Goal: Information Seeking & Learning: Learn about a topic

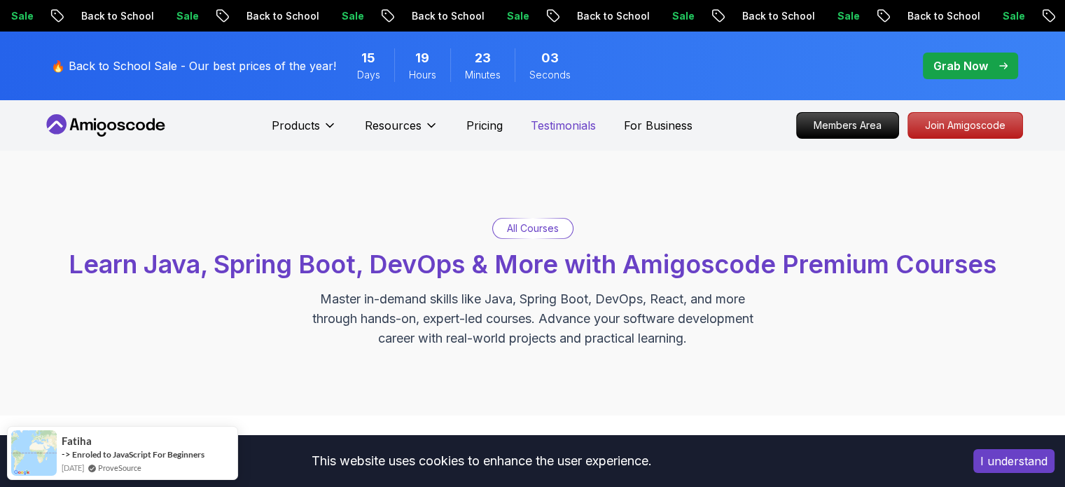
drag, startPoint x: 0, startPoint y: 0, endPoint x: 557, endPoint y: 125, distance: 570.5
click at [557, 125] on p "Testimonials" at bounding box center [563, 125] width 65 height 17
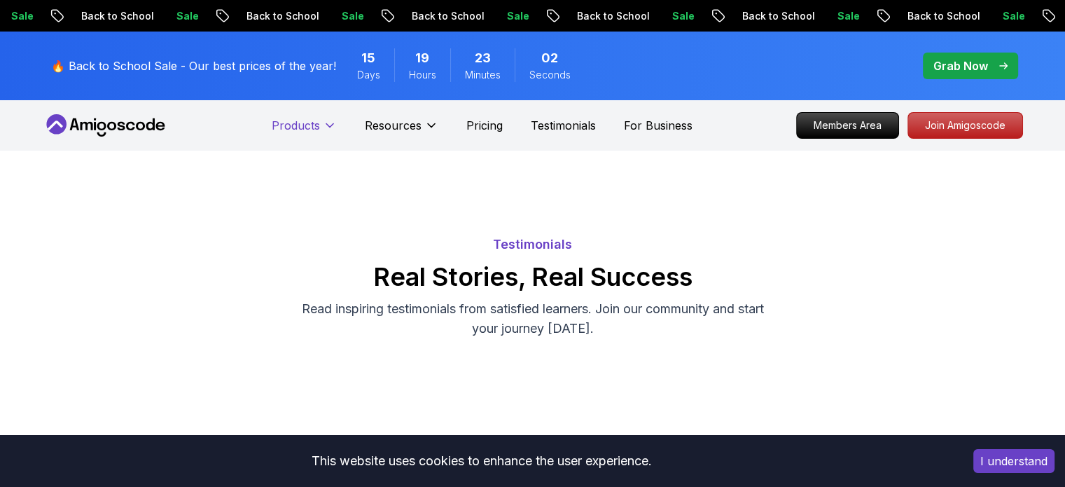
click at [319, 123] on p "Products" at bounding box center [296, 125] width 48 height 17
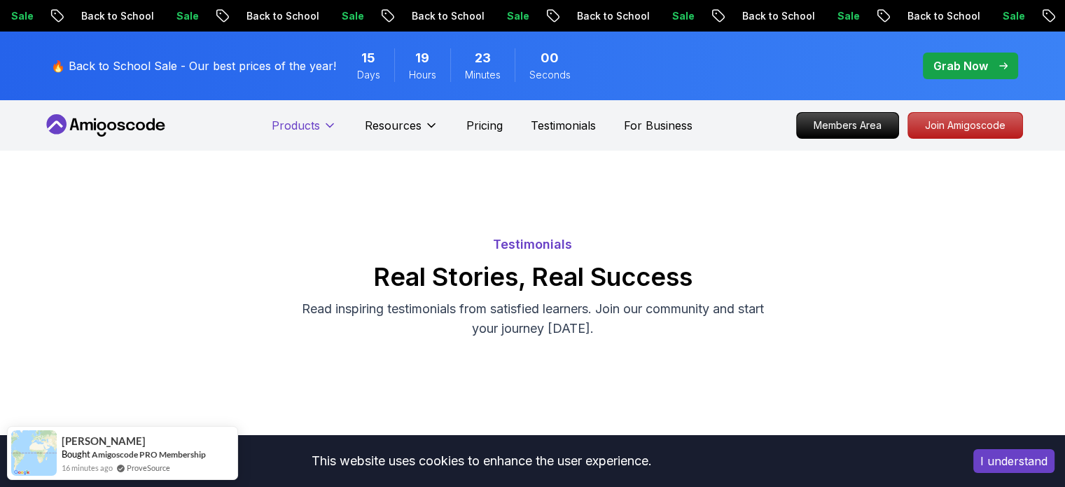
click at [319, 123] on p "Products" at bounding box center [296, 125] width 48 height 17
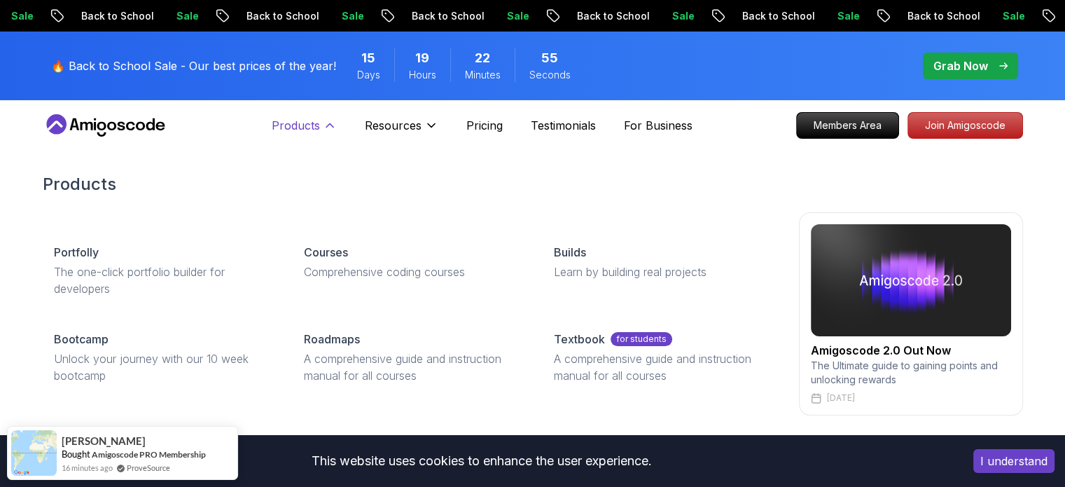
click at [322, 125] on button "Products" at bounding box center [304, 131] width 65 height 28
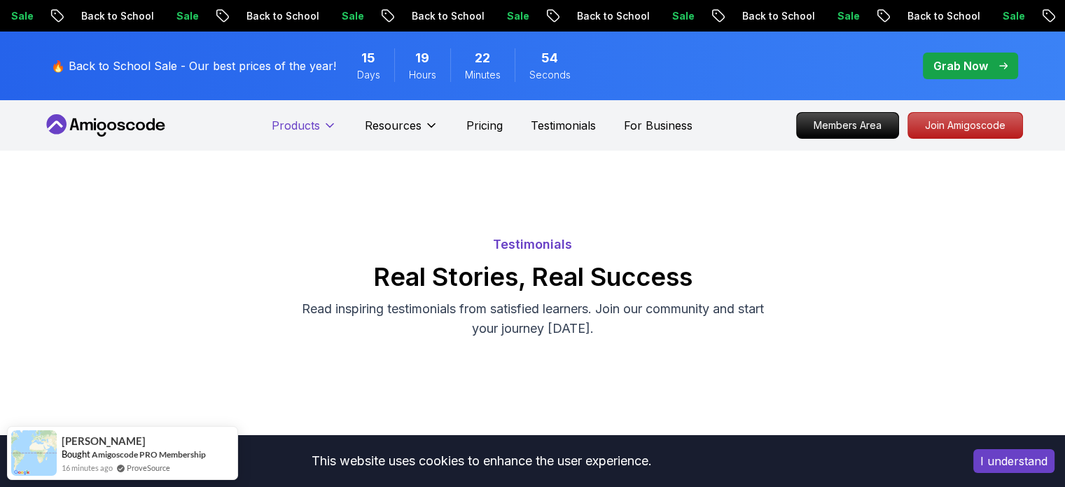
click at [322, 125] on button "Products" at bounding box center [304, 131] width 65 height 28
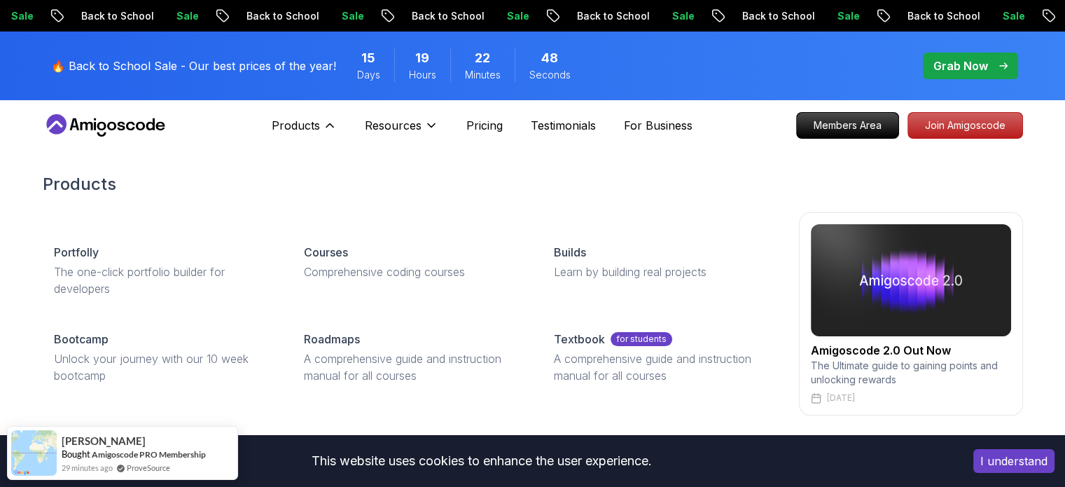
drag, startPoint x: 175, startPoint y: 338, endPoint x: 274, endPoint y: 156, distance: 207.4
click at [274, 156] on div "Products Portfolly The one-click portfolio builder for developers Courses Compr…" at bounding box center [533, 294] width 980 height 298
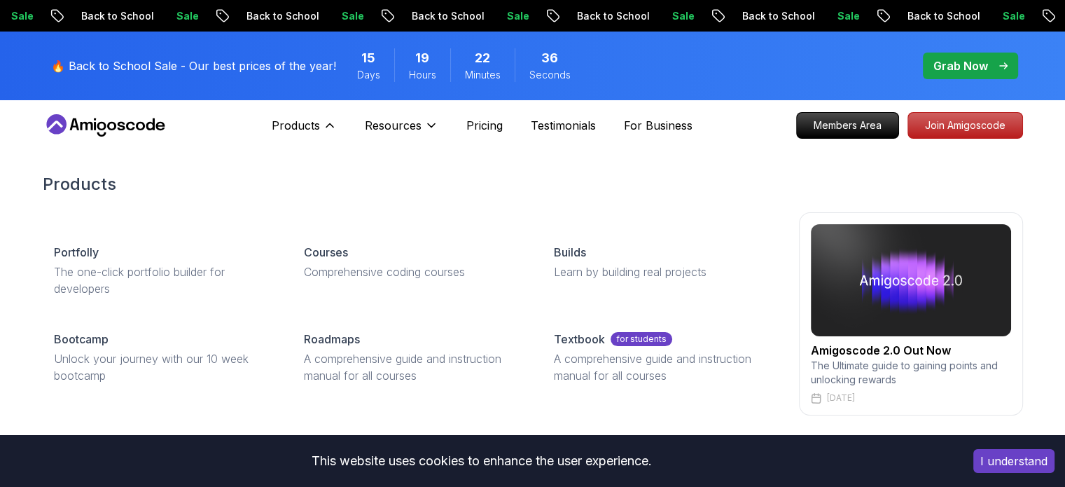
click at [841, 330] on img at bounding box center [911, 280] width 200 height 112
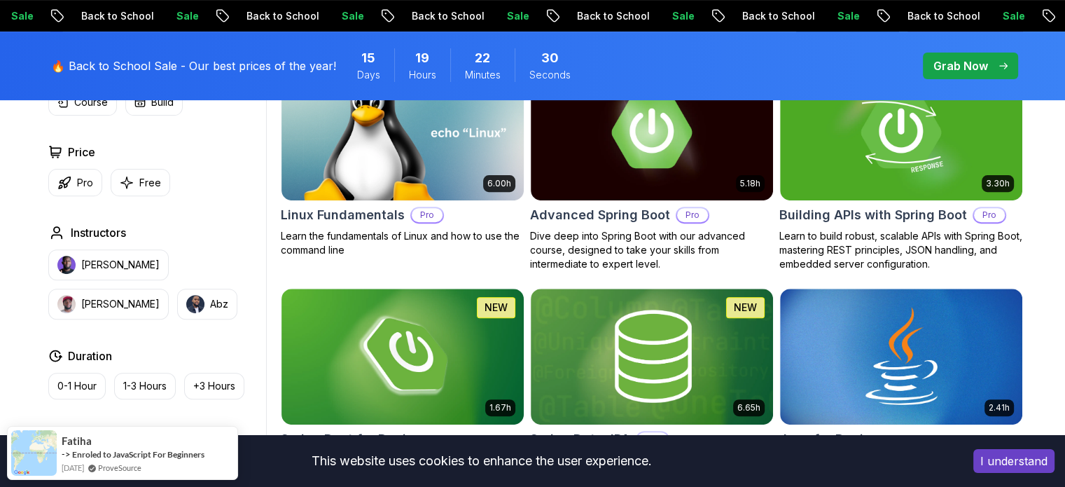
scroll to position [448, 0]
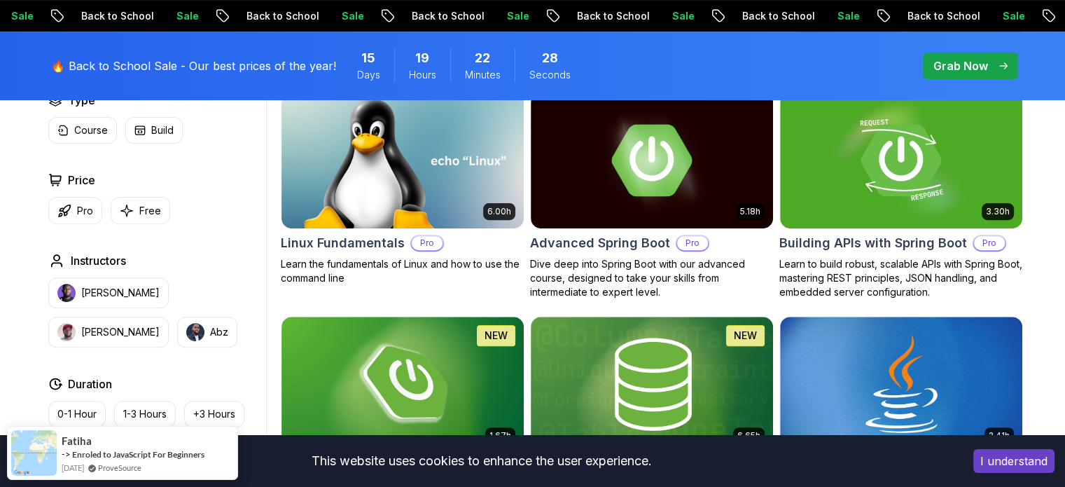
click at [1028, 459] on button "I understand" at bounding box center [1013, 461] width 81 height 24
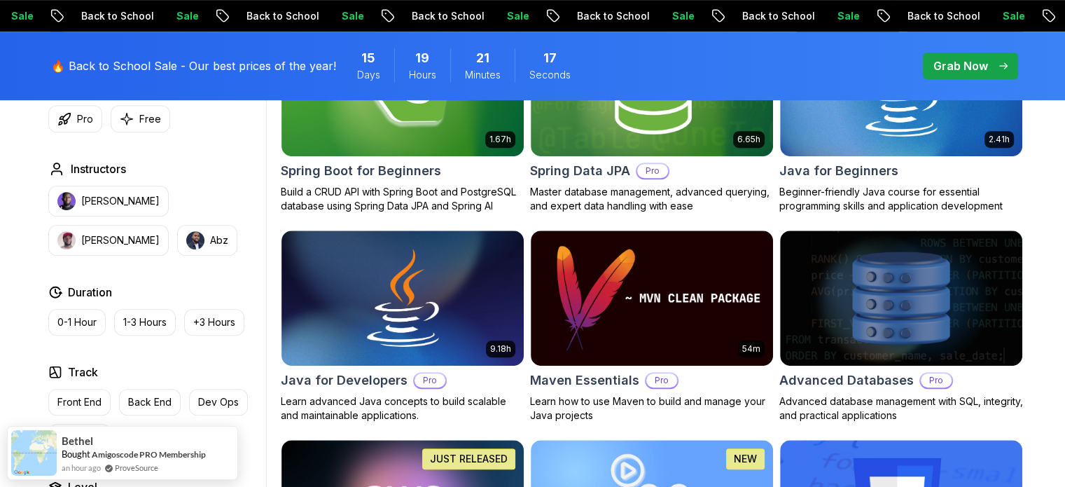
scroll to position [753, 0]
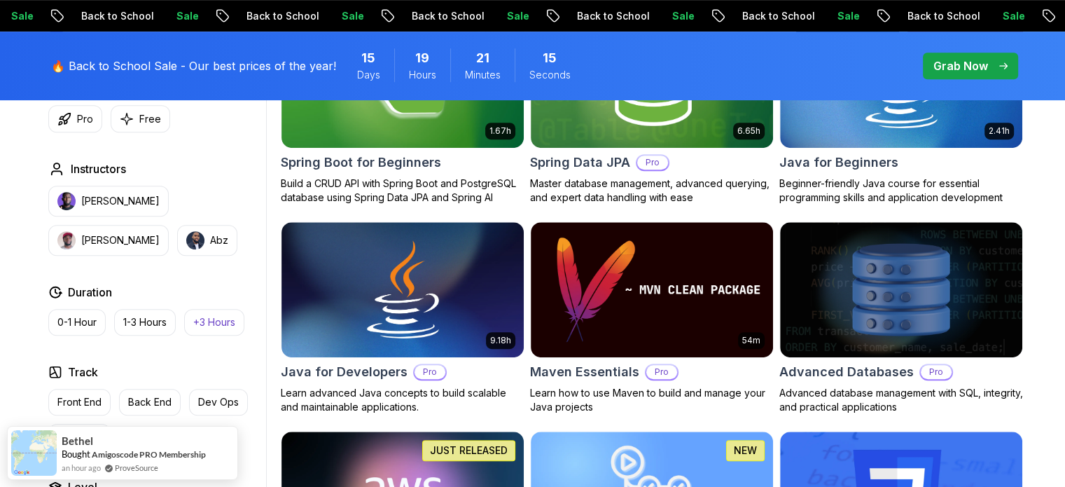
click at [226, 327] on p "+3 Hours" at bounding box center [214, 322] width 42 height 14
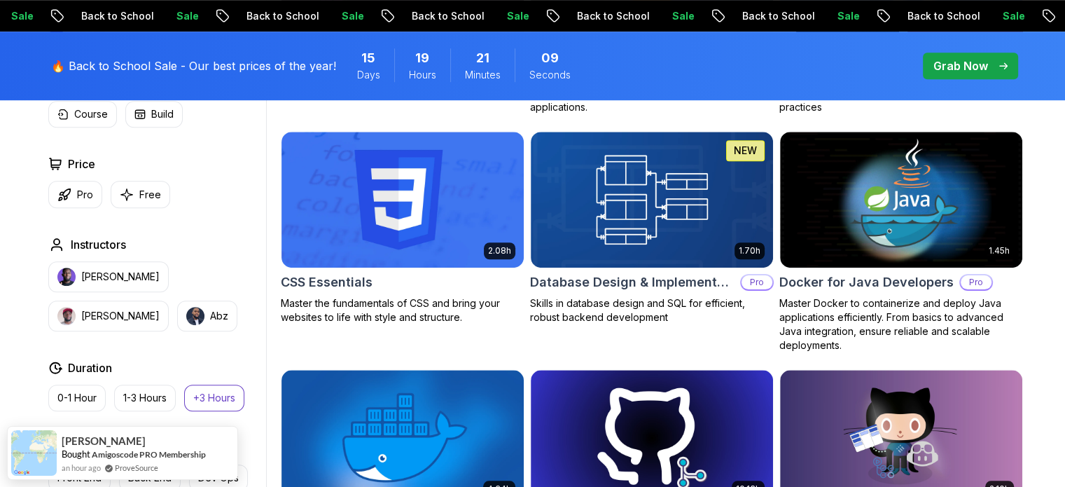
scroll to position [1074, 0]
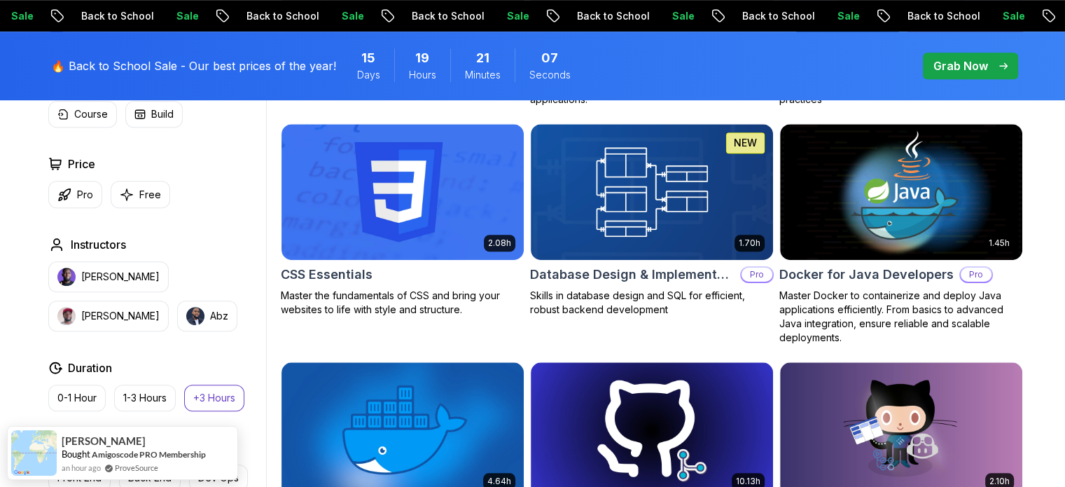
click at [255, 304] on div "Nelson Djalo Richard Abz" at bounding box center [154, 296] width 212 height 70
click at [99, 121] on button "Course" at bounding box center [82, 114] width 69 height 27
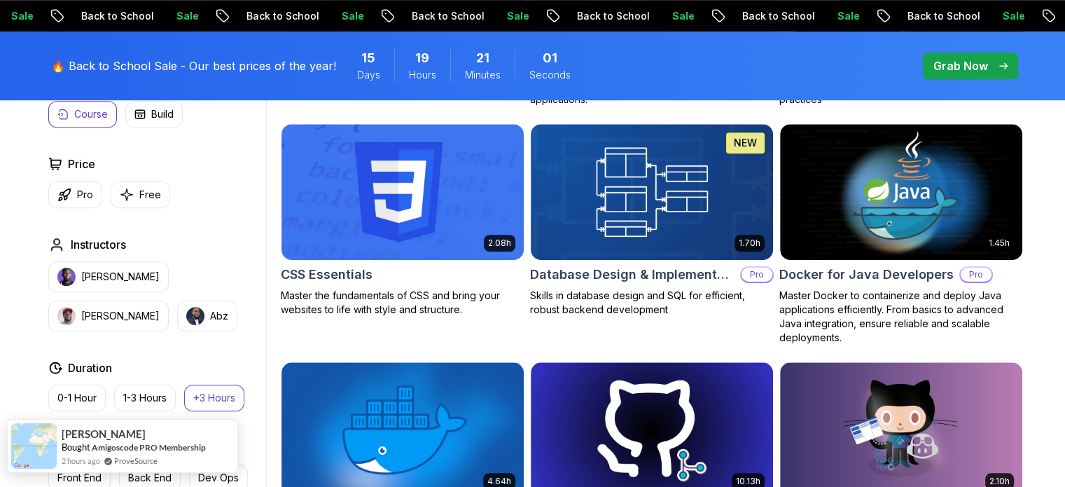
click at [141, 465] on link "ProveSource" at bounding box center [135, 460] width 43 height 12
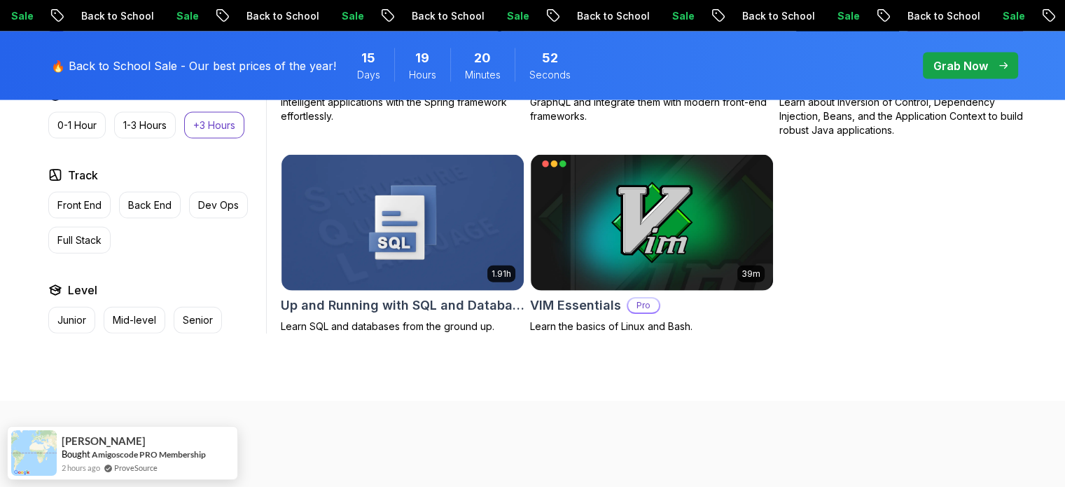
scroll to position [3103, 0]
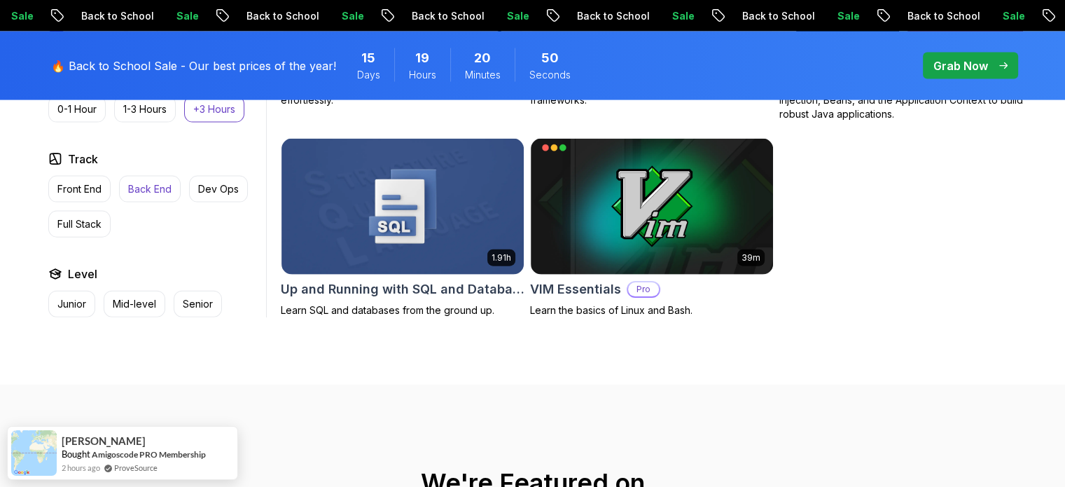
click at [144, 182] on p "Back End" at bounding box center [149, 189] width 43 height 14
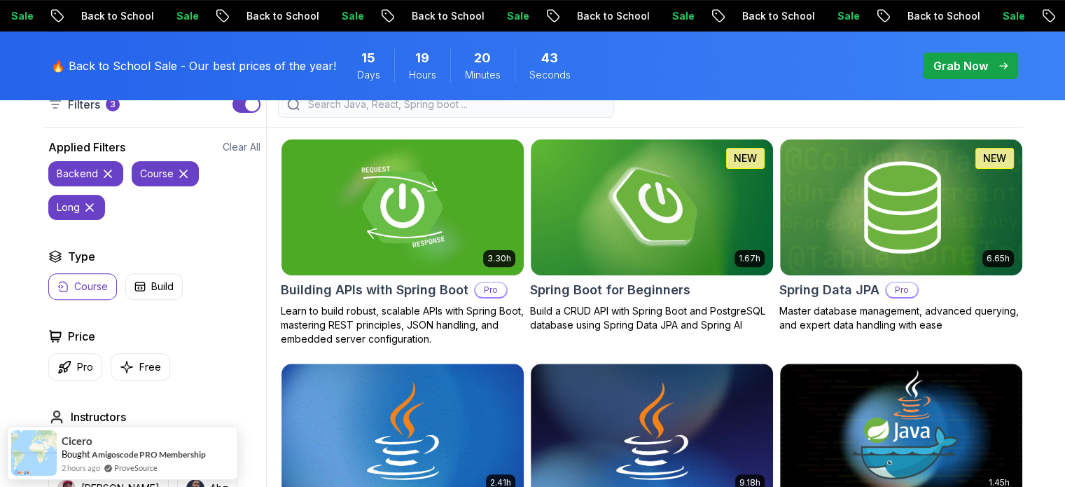
scroll to position [396, 0]
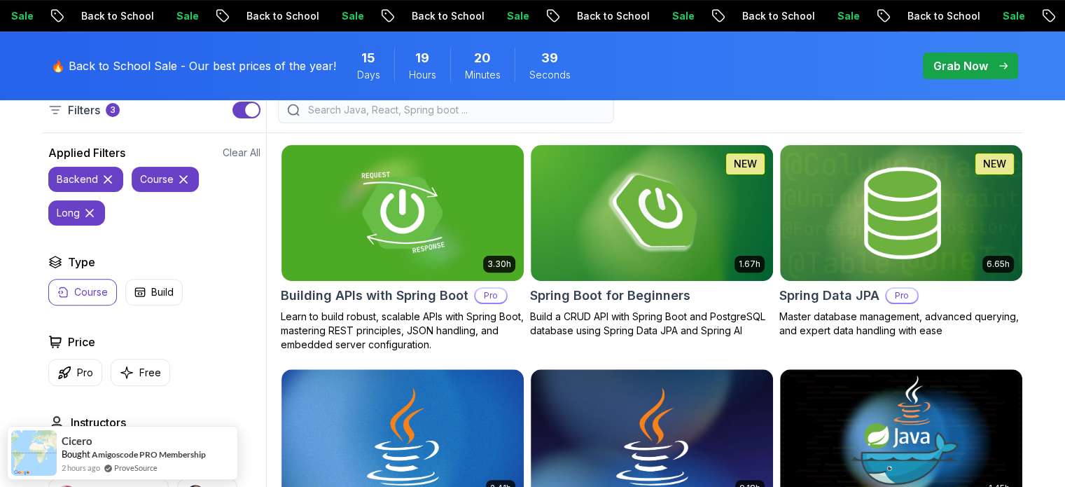
click at [81, 290] on p "Course" at bounding box center [91, 292] width 34 height 14
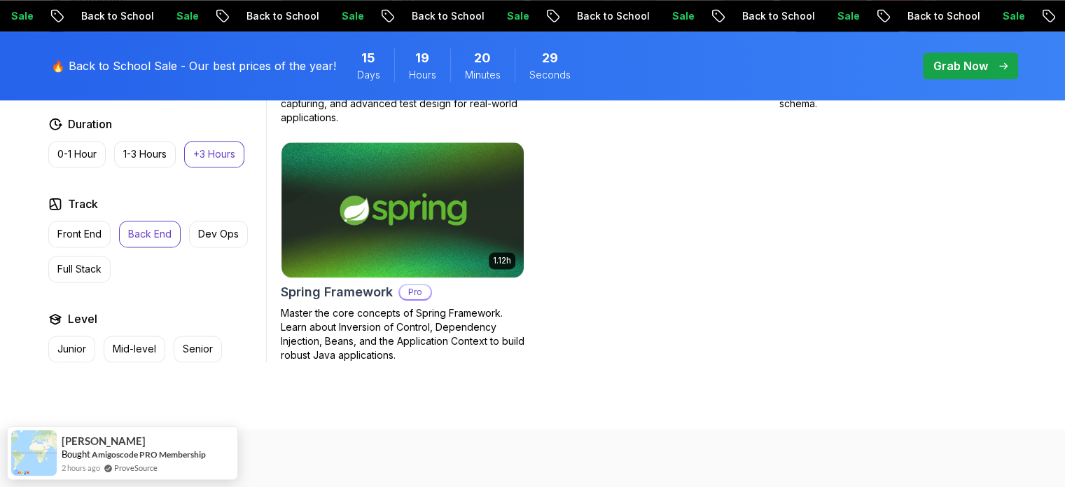
scroll to position [1768, 0]
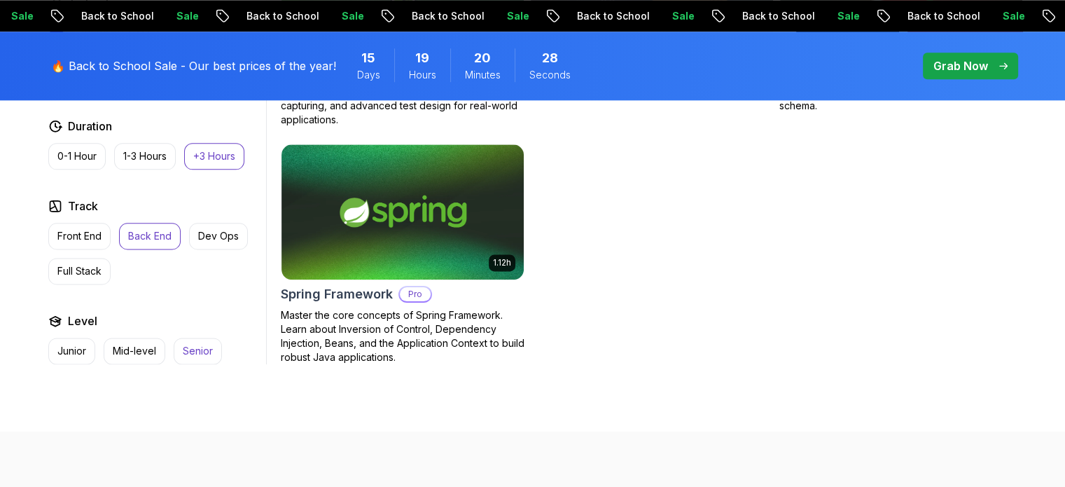
click at [191, 344] on p "Senior" at bounding box center [198, 351] width 30 height 14
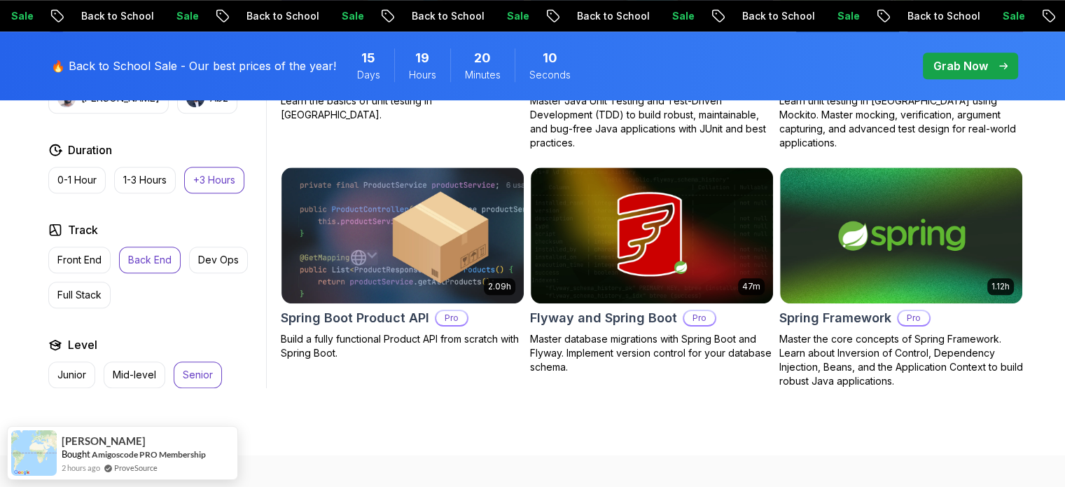
scroll to position [1328, 0]
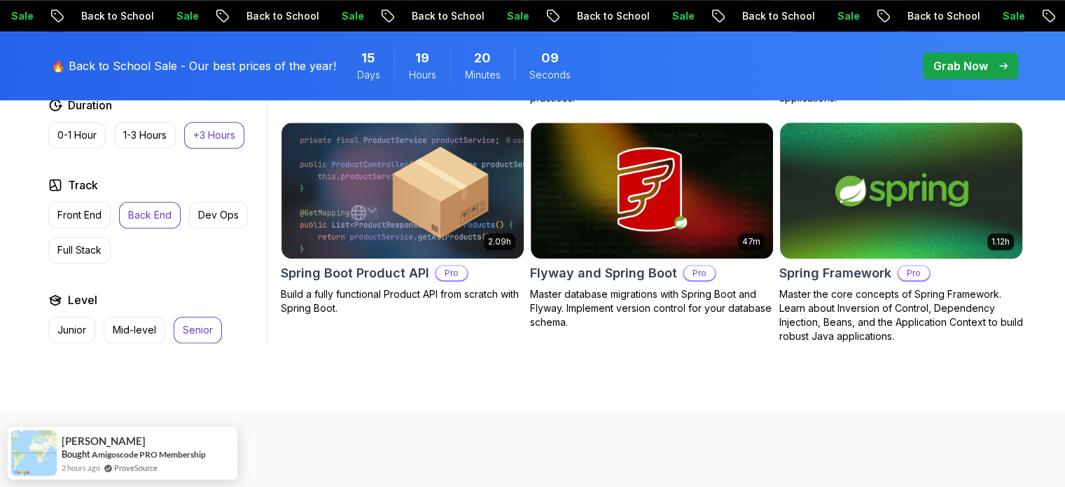
click at [860, 176] on img at bounding box center [901, 190] width 254 height 142
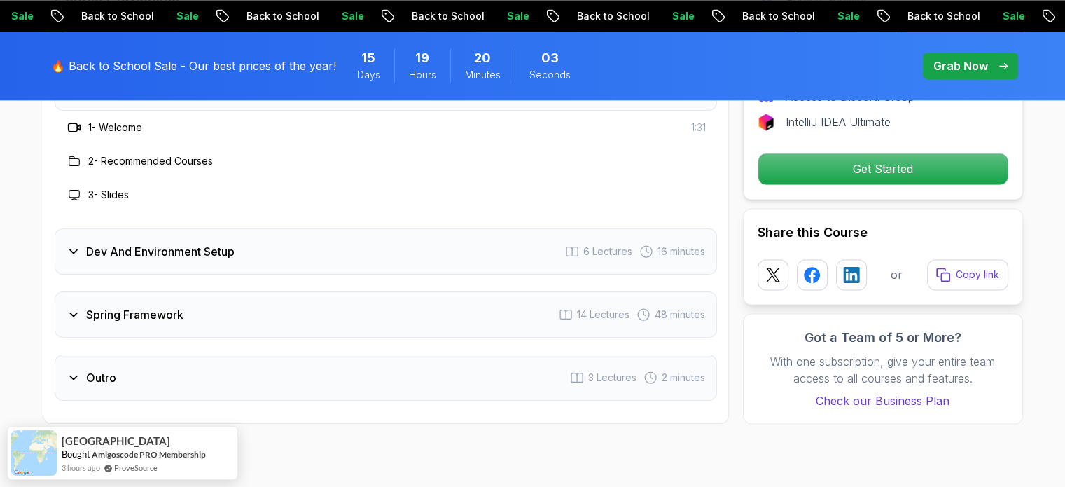
scroll to position [1916, 0]
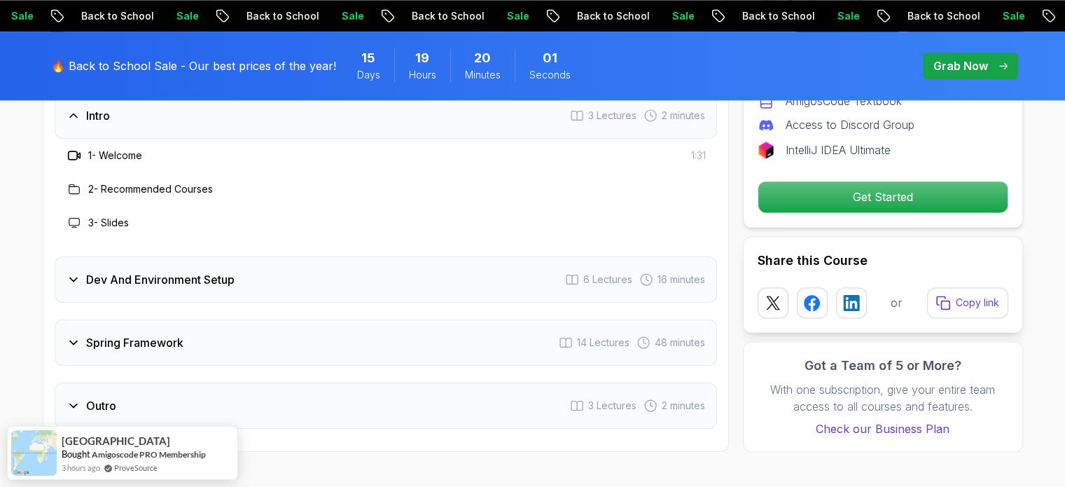
click at [370, 319] on div "Spring Framework 14 Lectures 48 minutes" at bounding box center [386, 342] width 662 height 46
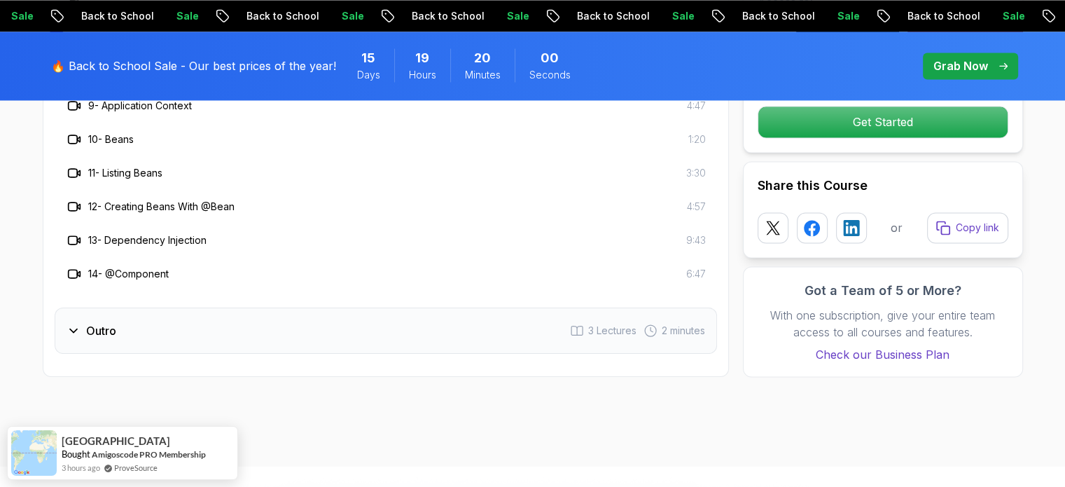
scroll to position [2393, 0]
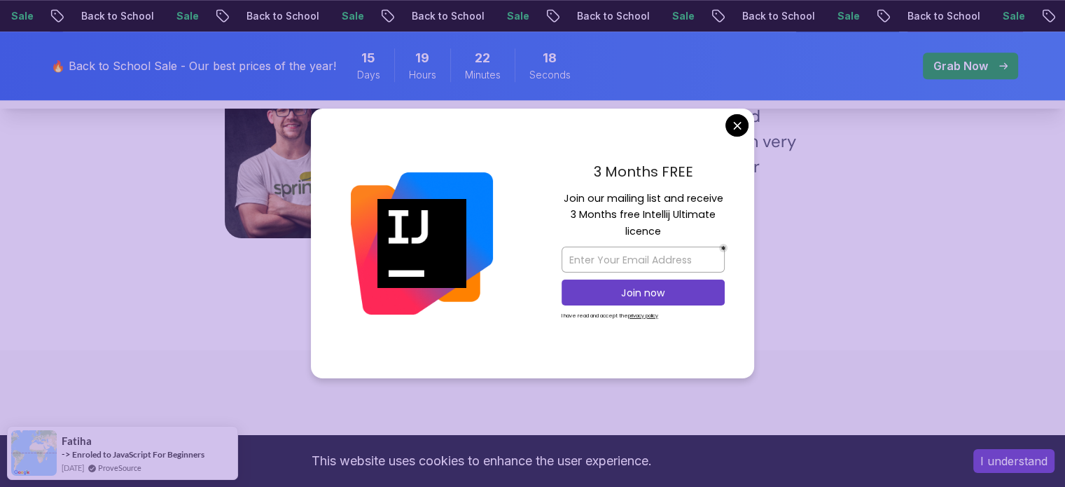
scroll to position [1383, 0]
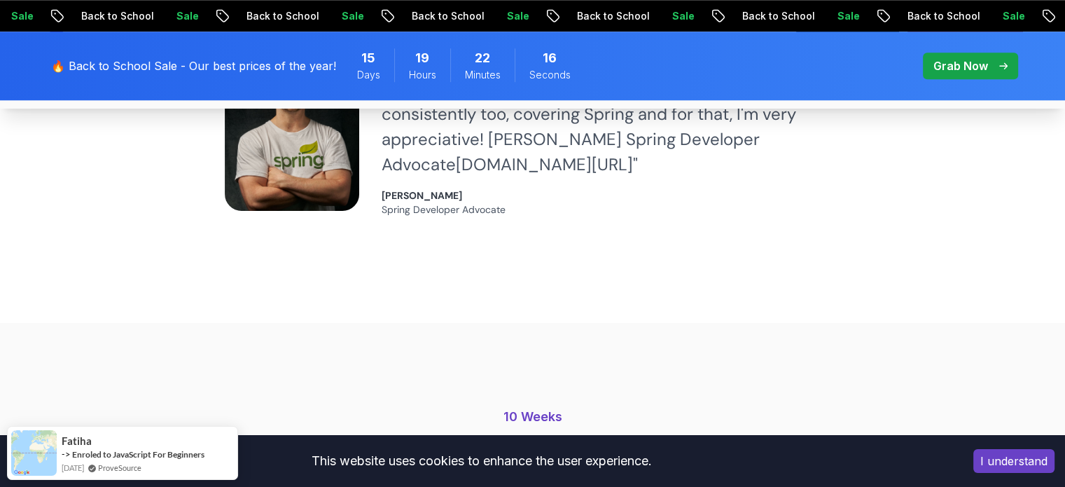
click at [1009, 447] on div "I understand" at bounding box center [1014, 460] width 102 height 45
click at [1009, 453] on button "I understand" at bounding box center [1013, 461] width 81 height 24
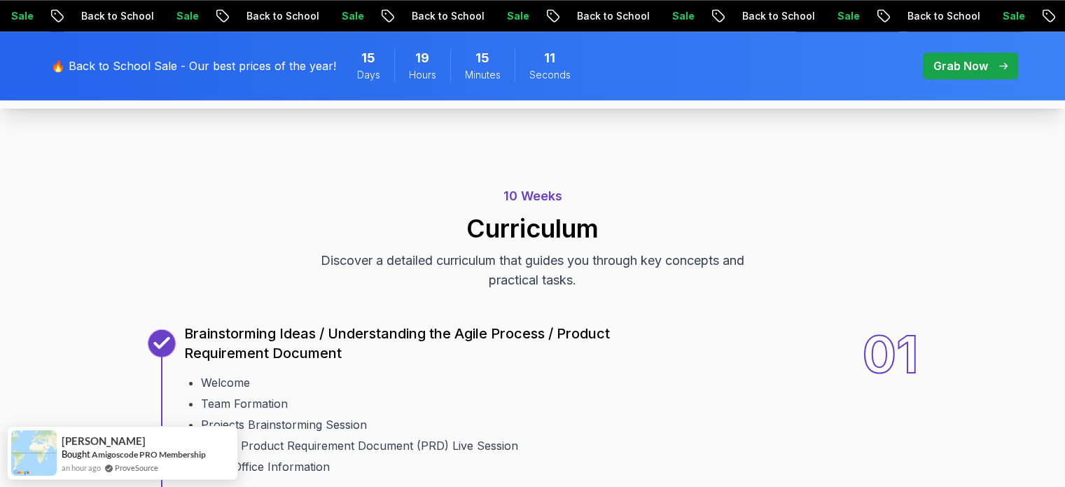
scroll to position [1585, 0]
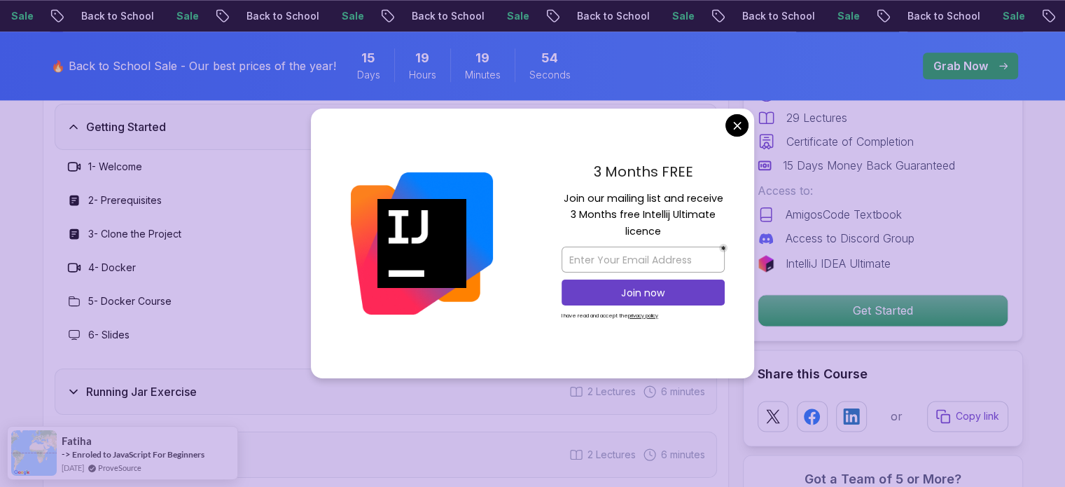
scroll to position [1877, 0]
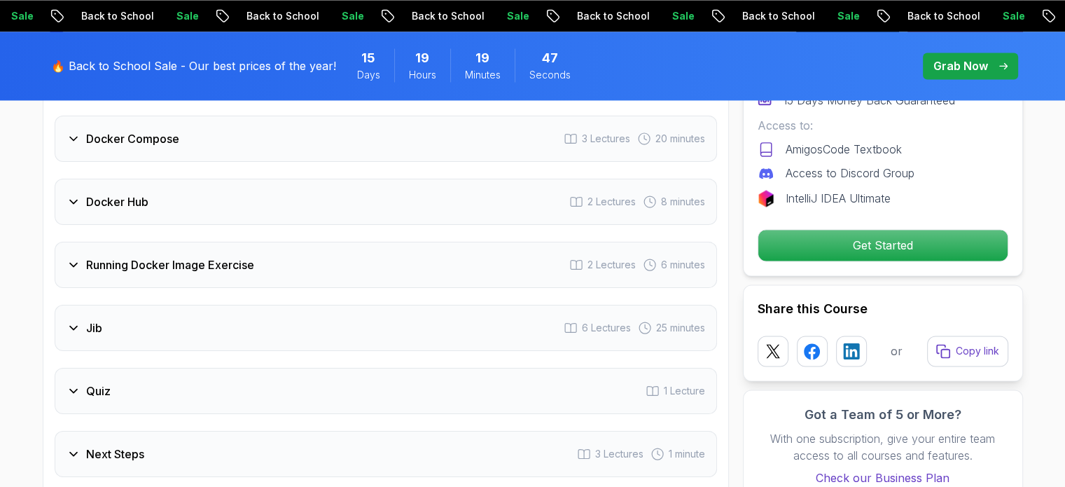
click at [276, 305] on div "Jib 6 Lectures 25 minutes" at bounding box center [386, 328] width 662 height 46
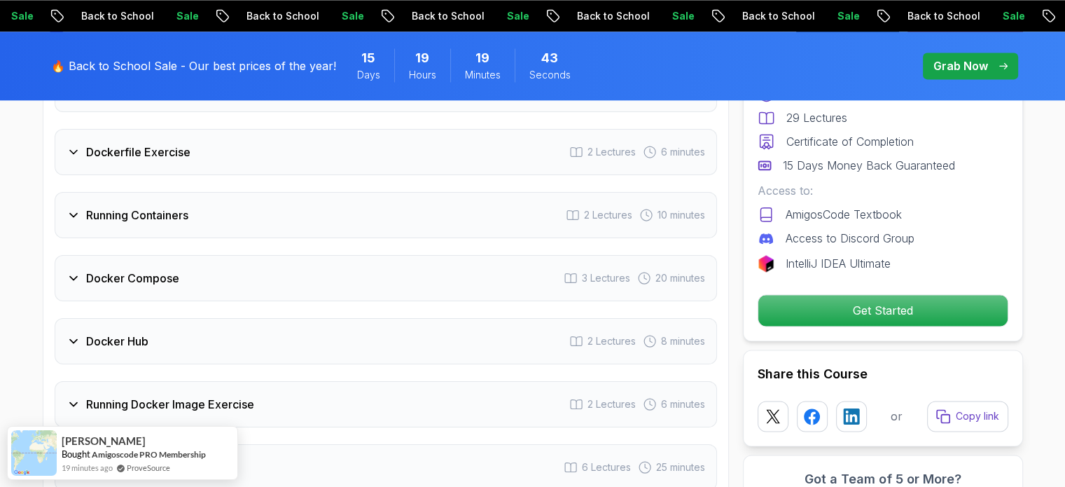
scroll to position [1955, 0]
click at [189, 271] on div "Docker Compose 3 Lectures 20 minutes" at bounding box center [386, 279] width 662 height 46
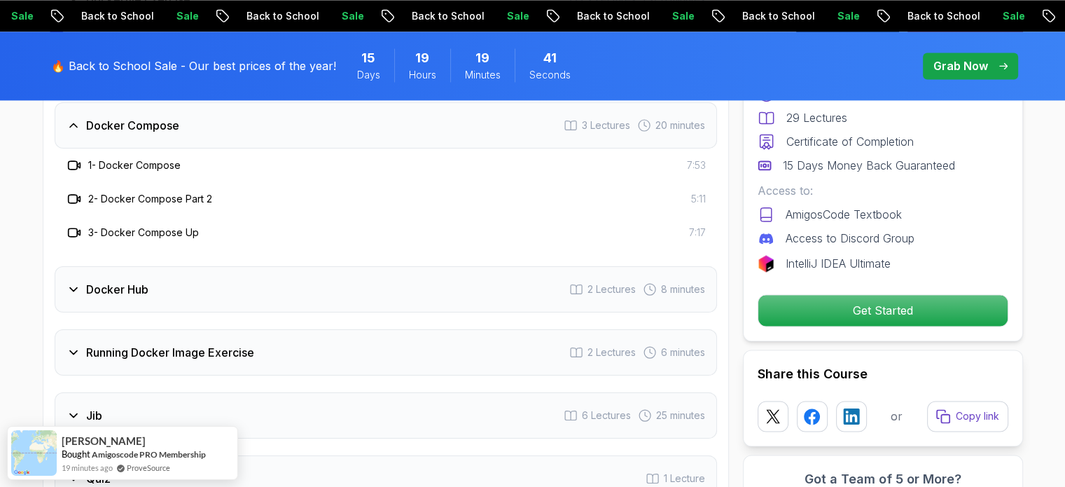
scroll to position [2123, 0]
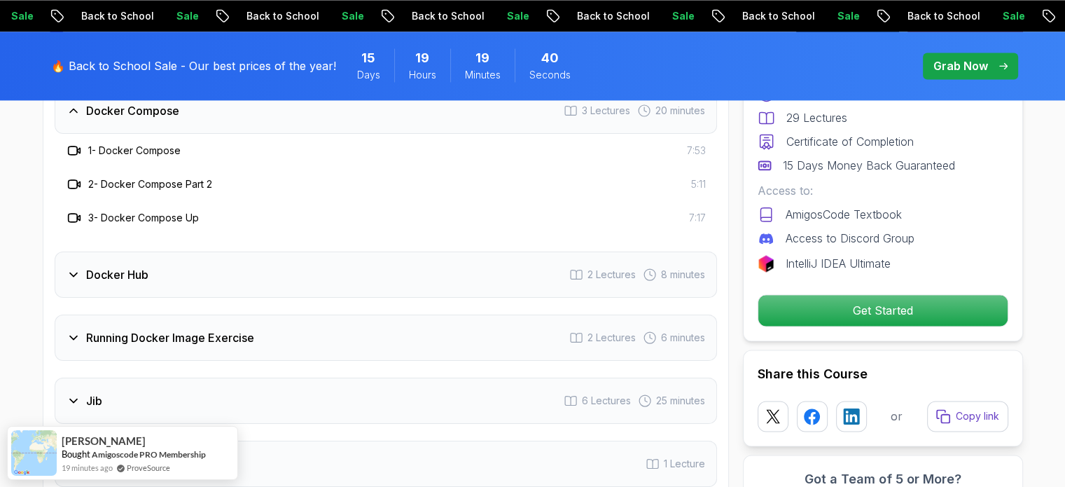
click at [189, 271] on div "Docker Hub 2 Lectures 8 minutes" at bounding box center [386, 274] width 662 height 46
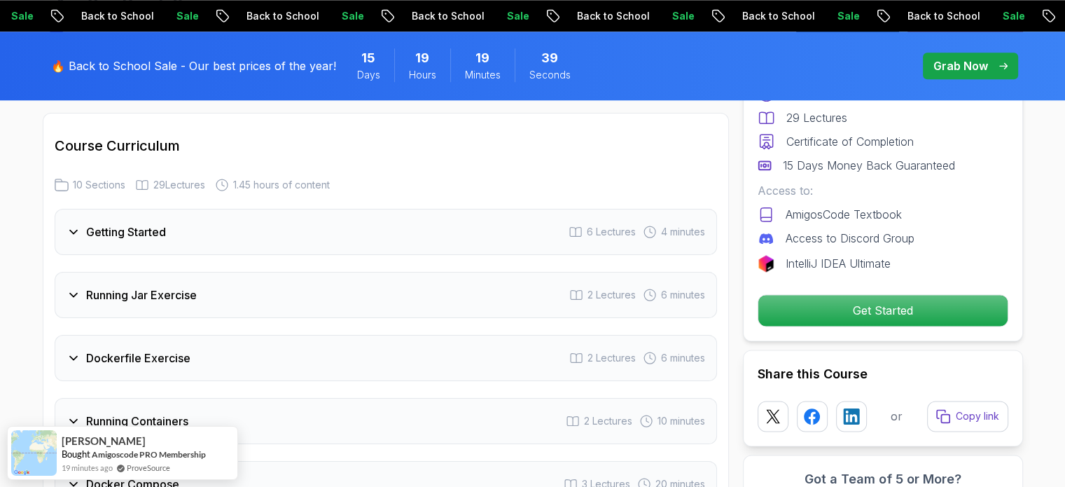
scroll to position [1731, 0]
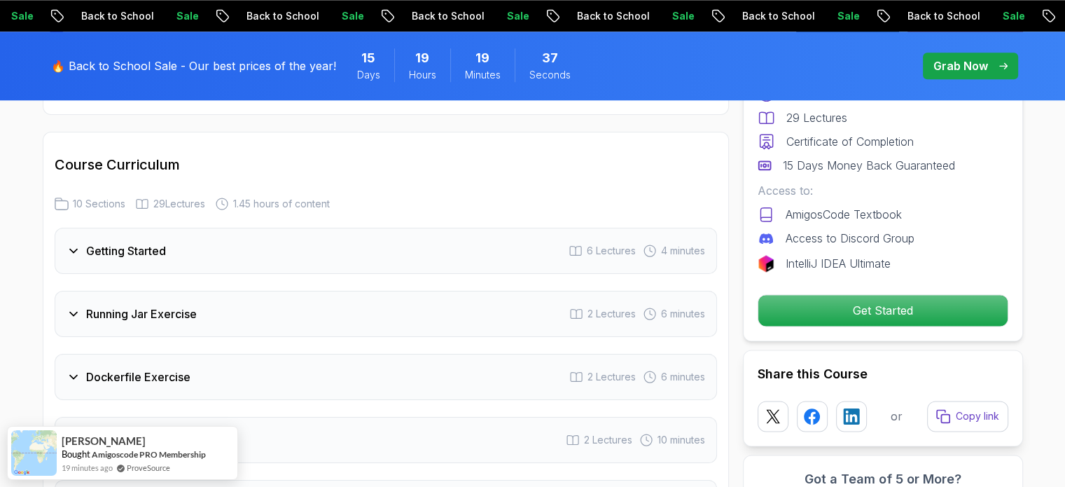
click at [195, 354] on div "Dockerfile Exercise 2 Lectures 6 minutes" at bounding box center [386, 377] width 662 height 46
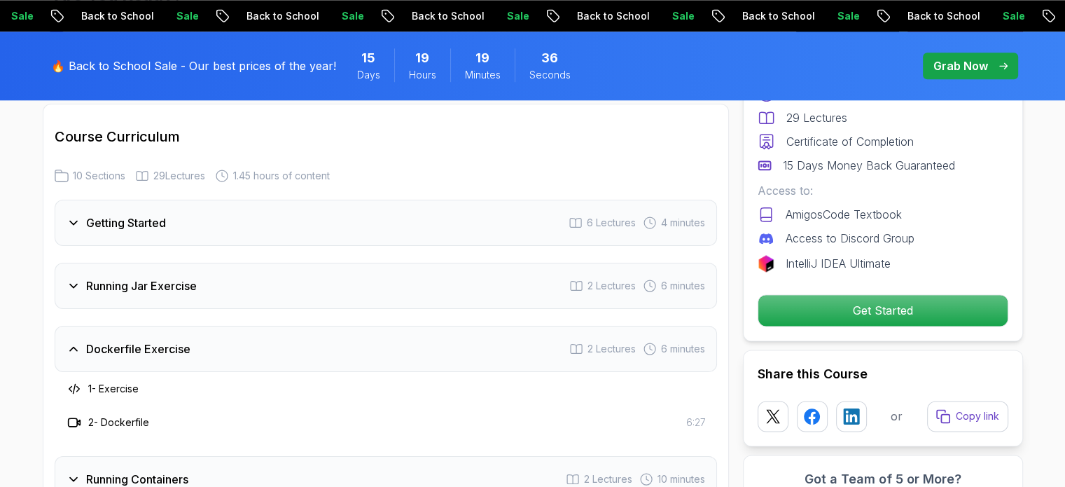
scroll to position [1843, 0]
